Goal: Information Seeking & Learning: Compare options

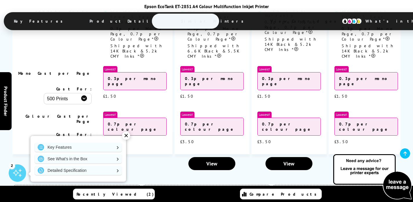
scroll to position [1647, 0]
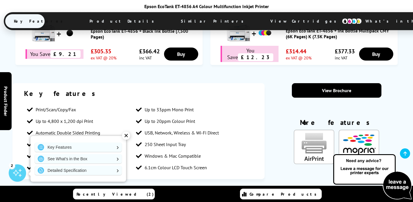
scroll to position [492, 0]
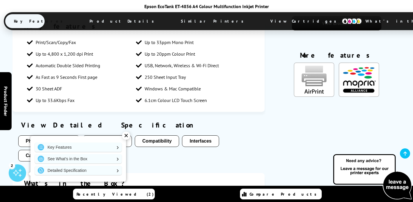
click at [125, 134] on div "✕" at bounding box center [126, 136] width 8 height 8
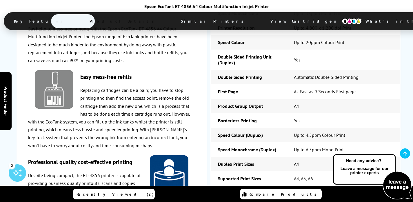
scroll to position [1003, 0]
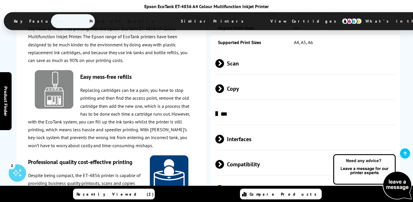
click at [220, 31] on div "Epson EcoTank ET-4856 A4 Colour Multifunction Inkjet Printer Key Features Produ…" at bounding box center [207, 17] width 406 height 28
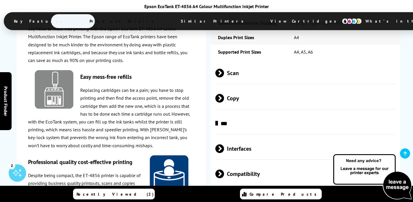
click at [224, 94] on span at bounding box center [224, 98] width 0 height 9
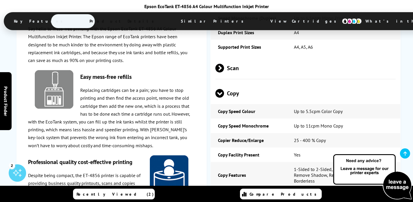
scroll to position [1003, 0]
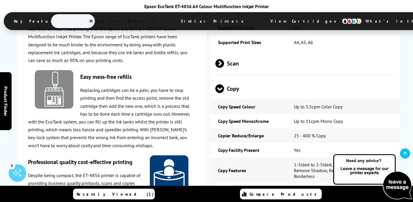
click at [219, 32] on div "Epson EcoTank ET-4856 A4 Colour Multifunction Inkjet Printer Key Features Produ…" at bounding box center [206, 17] width 413 height 34
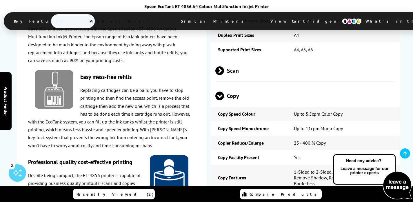
scroll to position [979, 0]
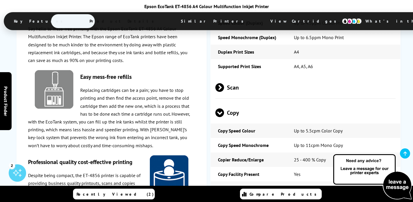
click at [224, 83] on span at bounding box center [224, 87] width 0 height 9
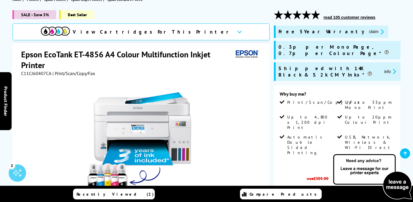
scroll to position [128, 0]
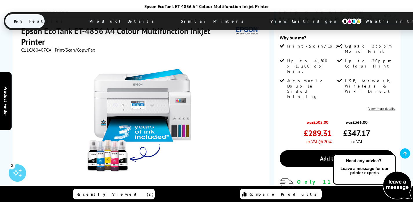
click at [95, 192] on link at bounding box center [100, 204] width 24 height 25
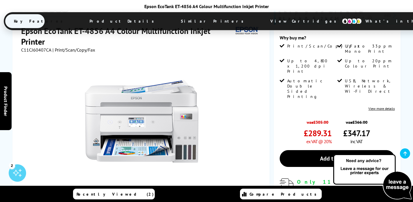
click at [131, 192] on link at bounding box center [128, 204] width 24 height 25
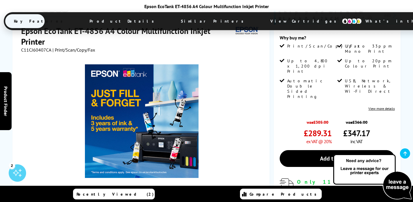
click at [188, 192] on link at bounding box center [184, 204] width 24 height 25
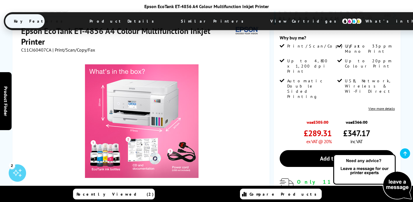
click at [214, 192] on link at bounding box center [212, 204] width 24 height 25
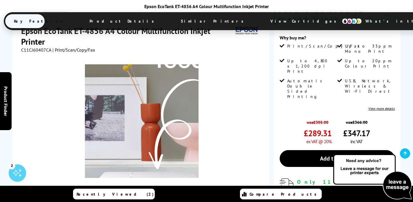
scroll to position [0, 0]
